Goal: Information Seeking & Learning: Compare options

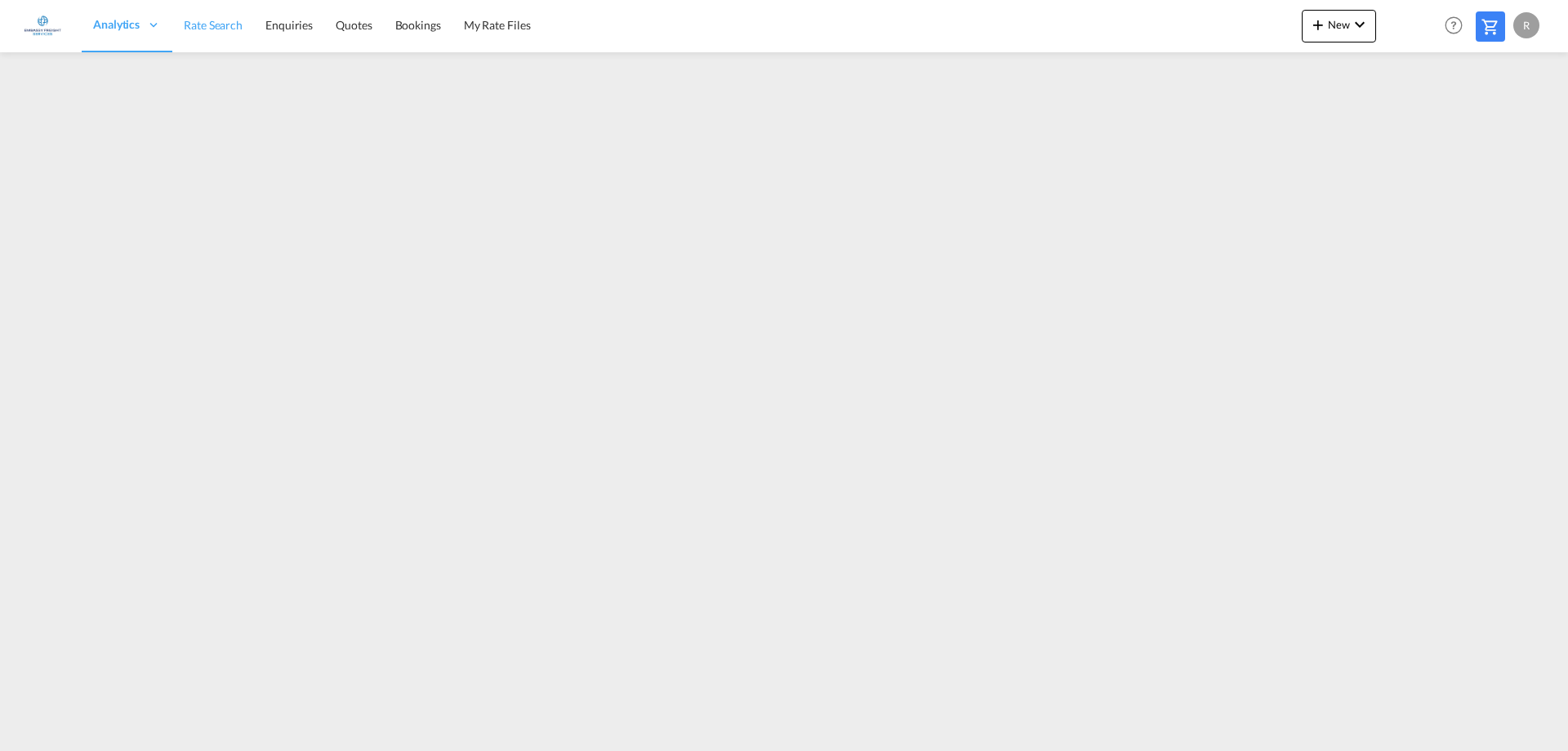
click at [181, 24] on link "Rate Search" at bounding box center [213, 26] width 82 height 53
